Goal: Task Accomplishment & Management: Manage account settings

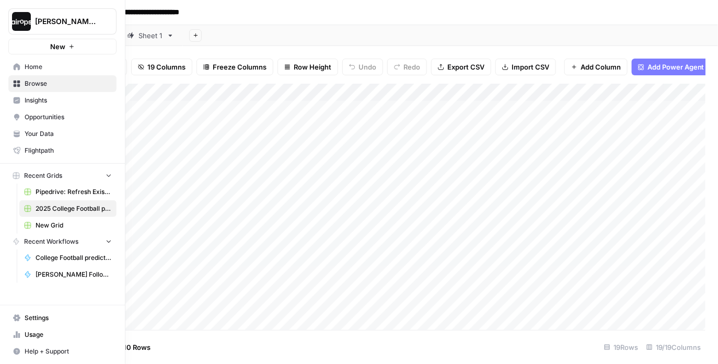
click at [28, 313] on span "Settings" at bounding box center [68, 317] width 87 height 9
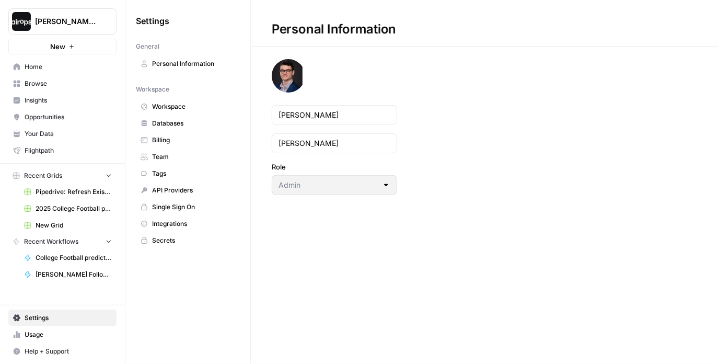
click at [182, 202] on span "Single Sign On" at bounding box center [193, 206] width 83 height 9
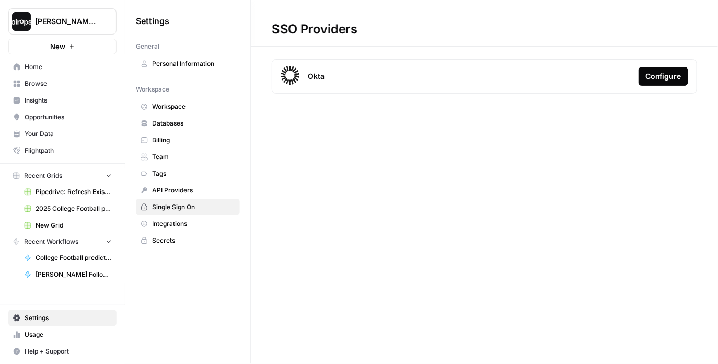
click at [328, 77] on div "Okta Configure" at bounding box center [484, 76] width 425 height 34
click at [314, 77] on span "Okta" at bounding box center [316, 76] width 17 height 10
click at [651, 77] on div "Configure" at bounding box center [663, 76] width 36 height 10
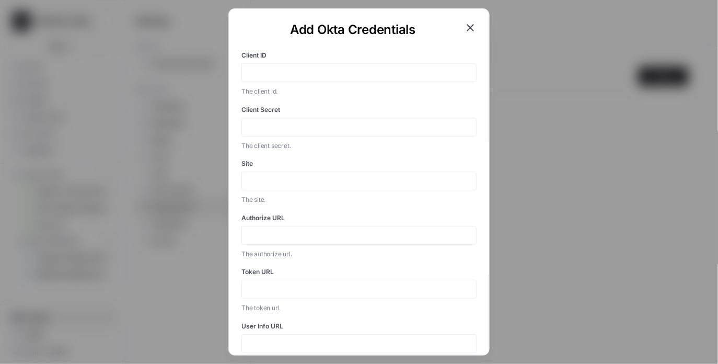
click at [213, 55] on div "Add Okta Credentials Client ID The client id. Client Secret The client secret. …" at bounding box center [359, 182] width 718 height 364
